Goal: Find specific page/section: Find specific page/section

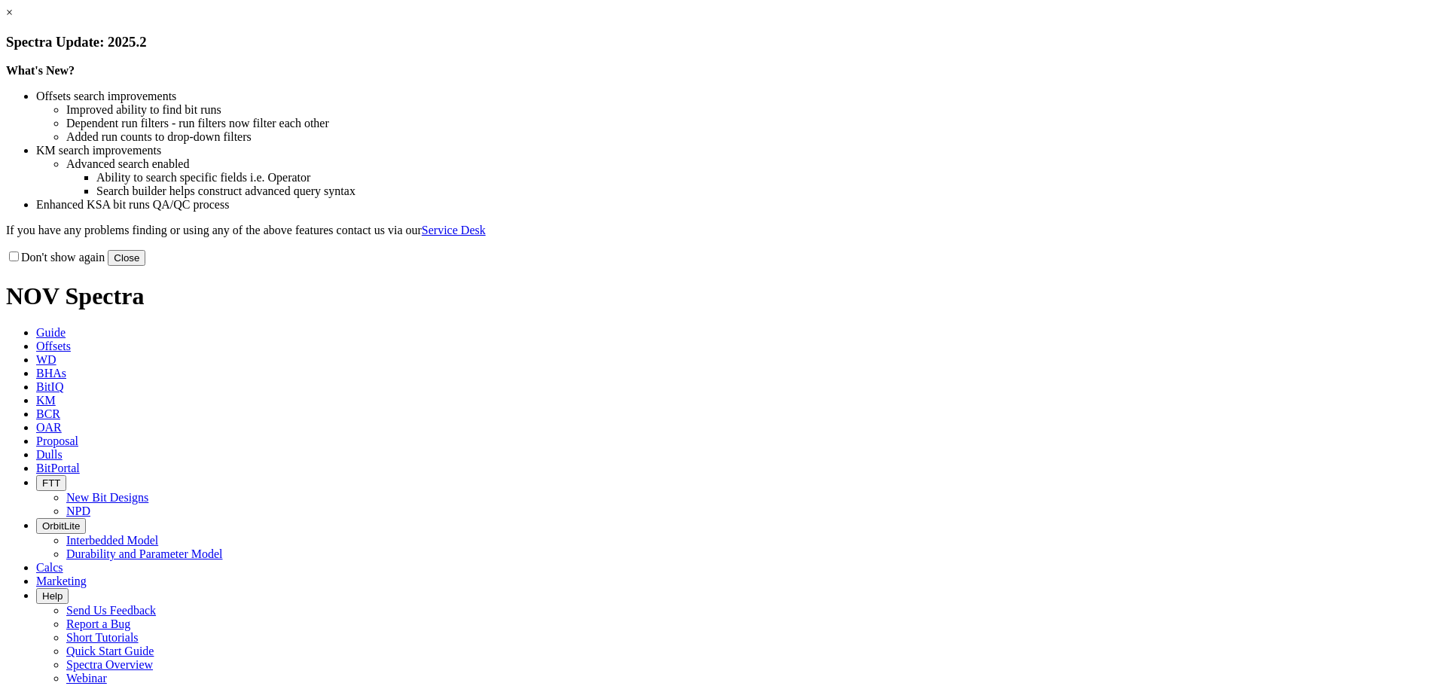
click at [145, 266] on button "Close" at bounding box center [127, 258] width 38 height 16
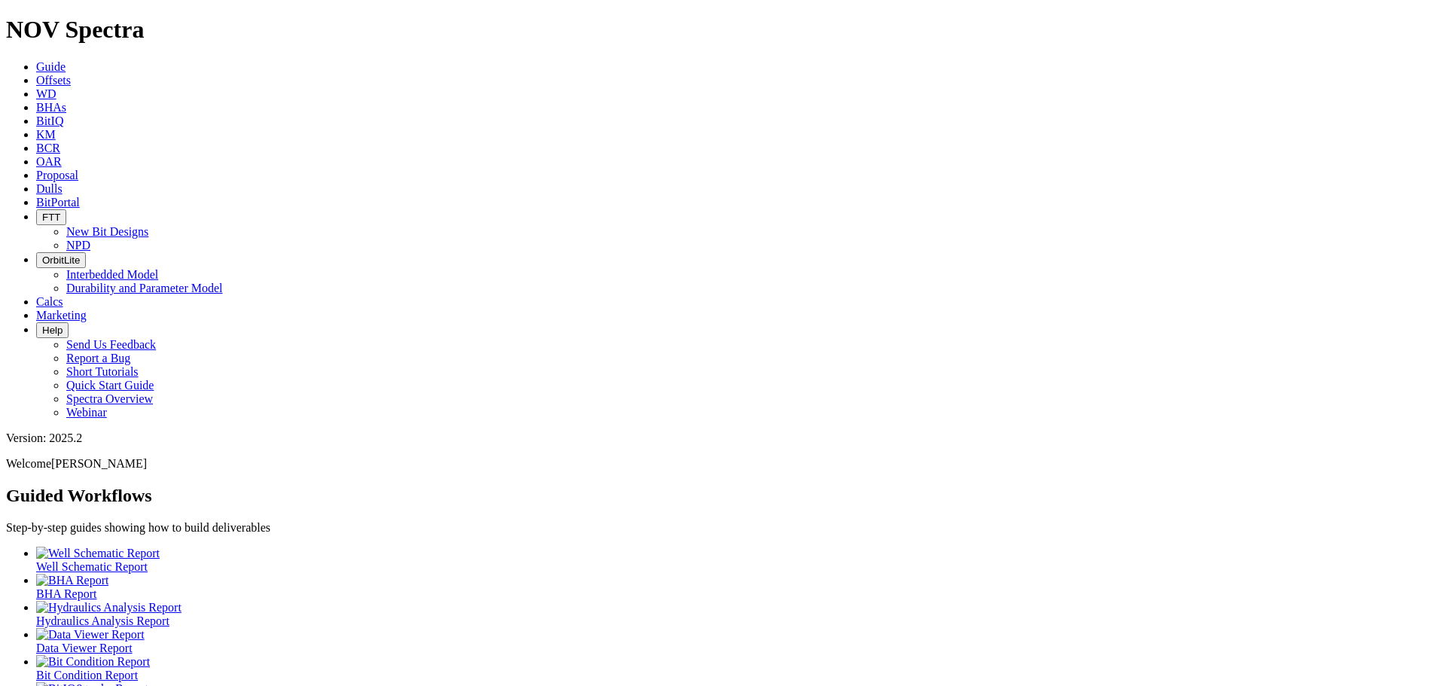
click at [36, 74] on icon at bounding box center [36, 80] width 0 height 13
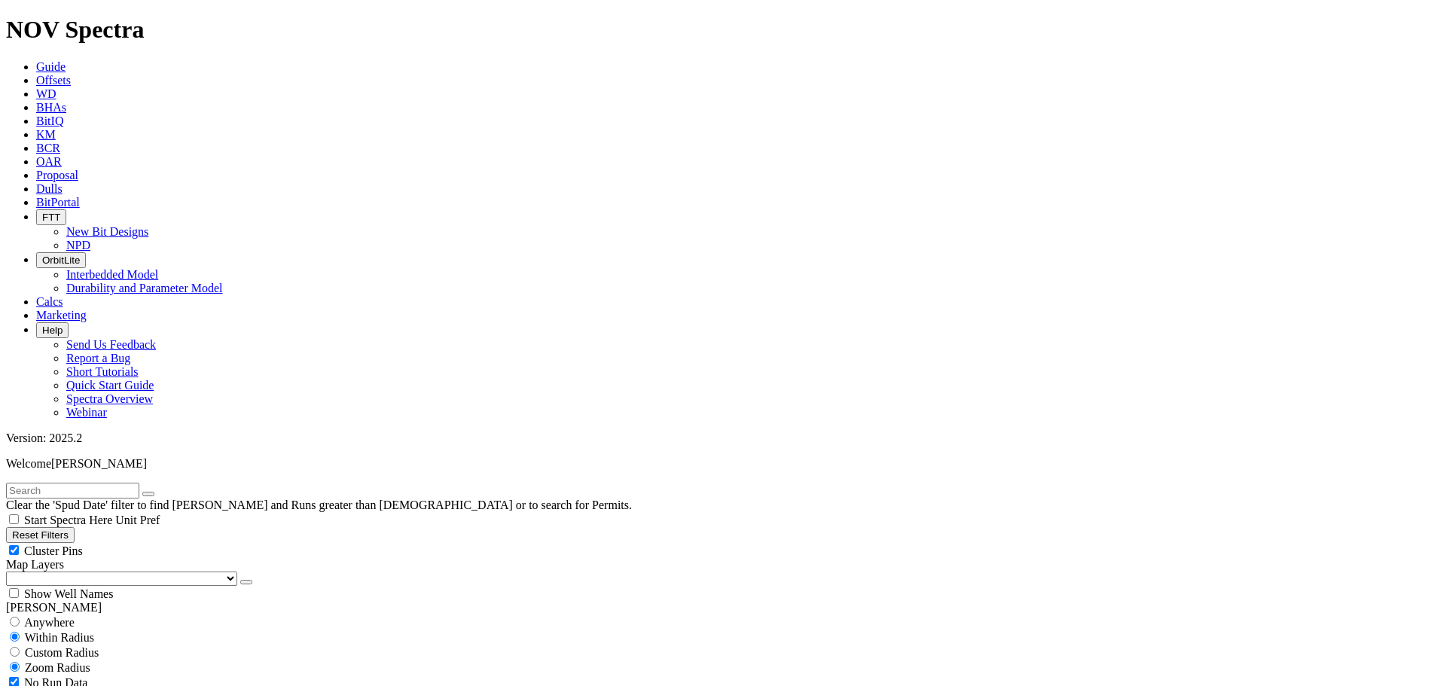
click at [84, 572] on select "US Counties [GEOGRAPHIC_DATA], [GEOGRAPHIC_DATA] [GEOGRAPHIC_DATA], [GEOGRAPHIC…" at bounding box center [121, 579] width 231 height 14
click at [11, 572] on select "US Counties [GEOGRAPHIC_DATA], [GEOGRAPHIC_DATA] [GEOGRAPHIC_DATA], [GEOGRAPHIC…" at bounding box center [121, 579] width 231 height 14
